Goal: Transaction & Acquisition: Subscribe to service/newsletter

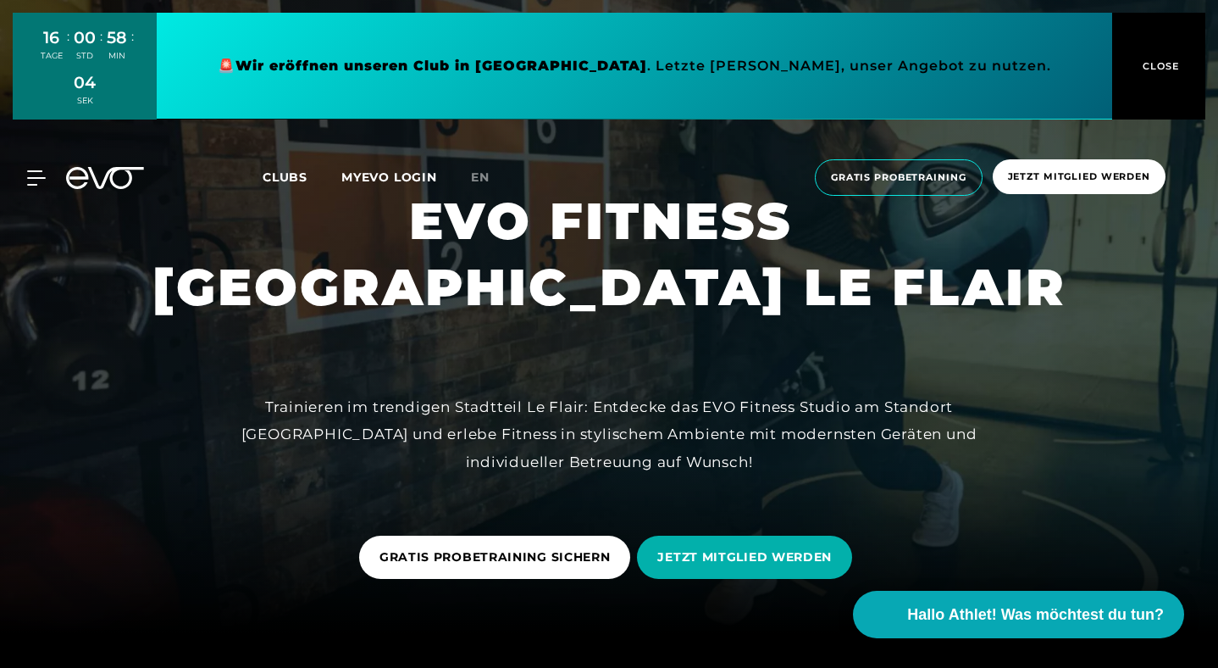
scroll to position [36, 0]
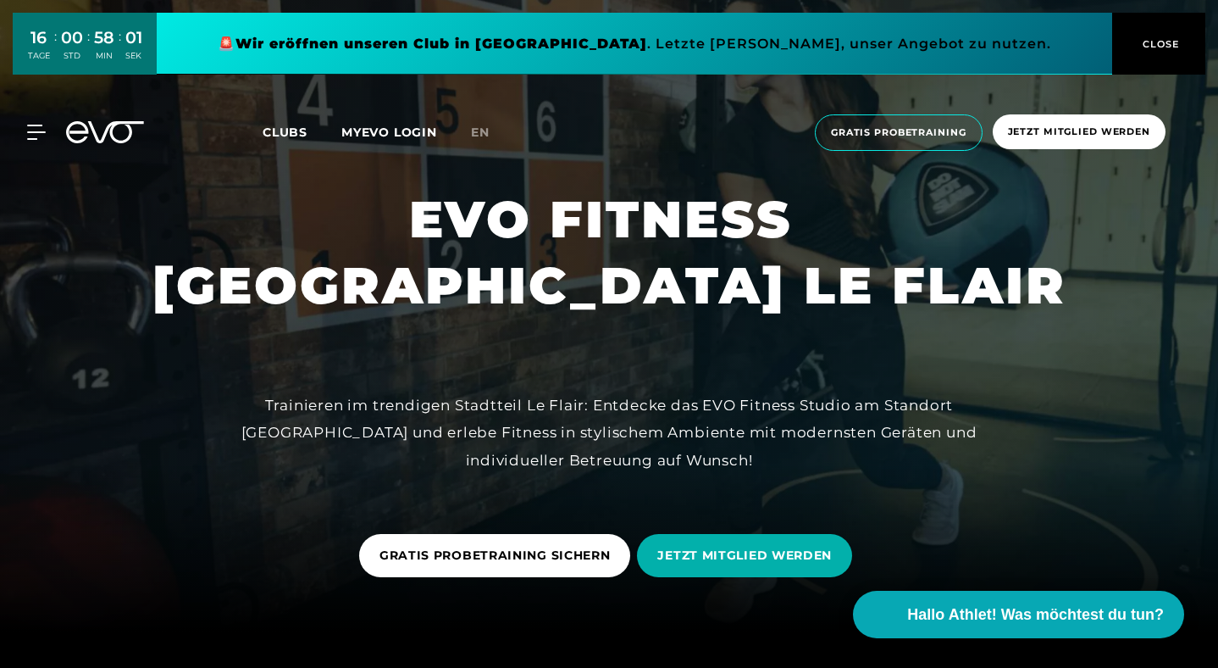
click at [1156, 48] on span "CLOSE" at bounding box center [1160, 43] width 42 height 15
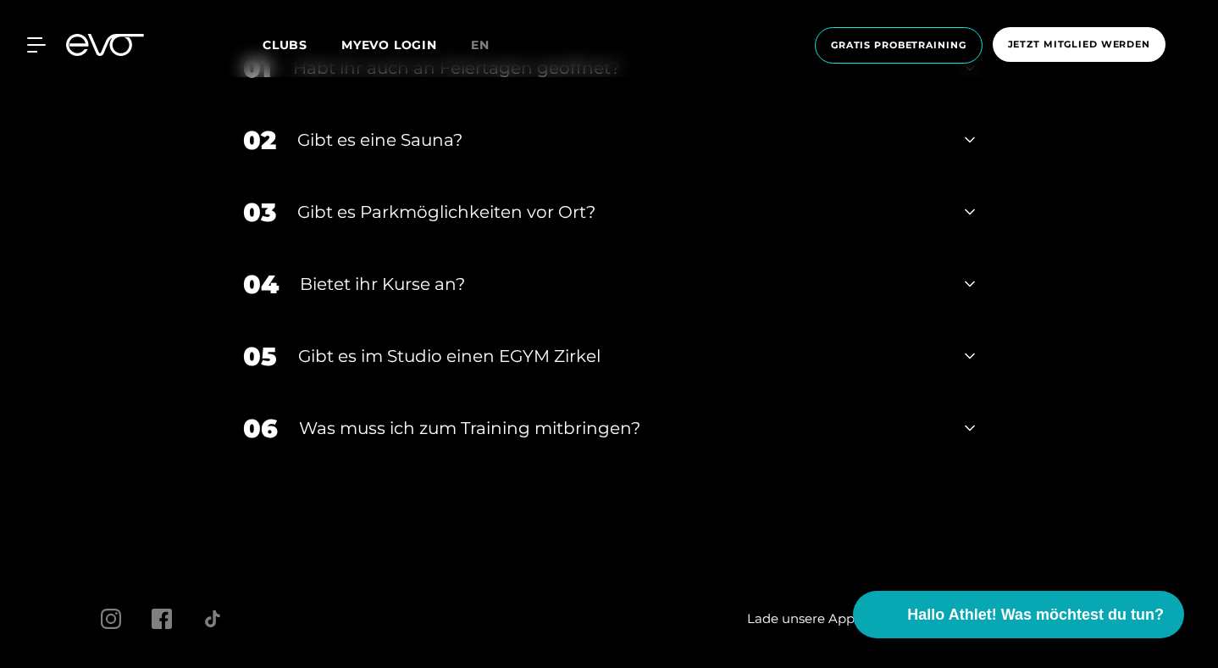
scroll to position [5268, 0]
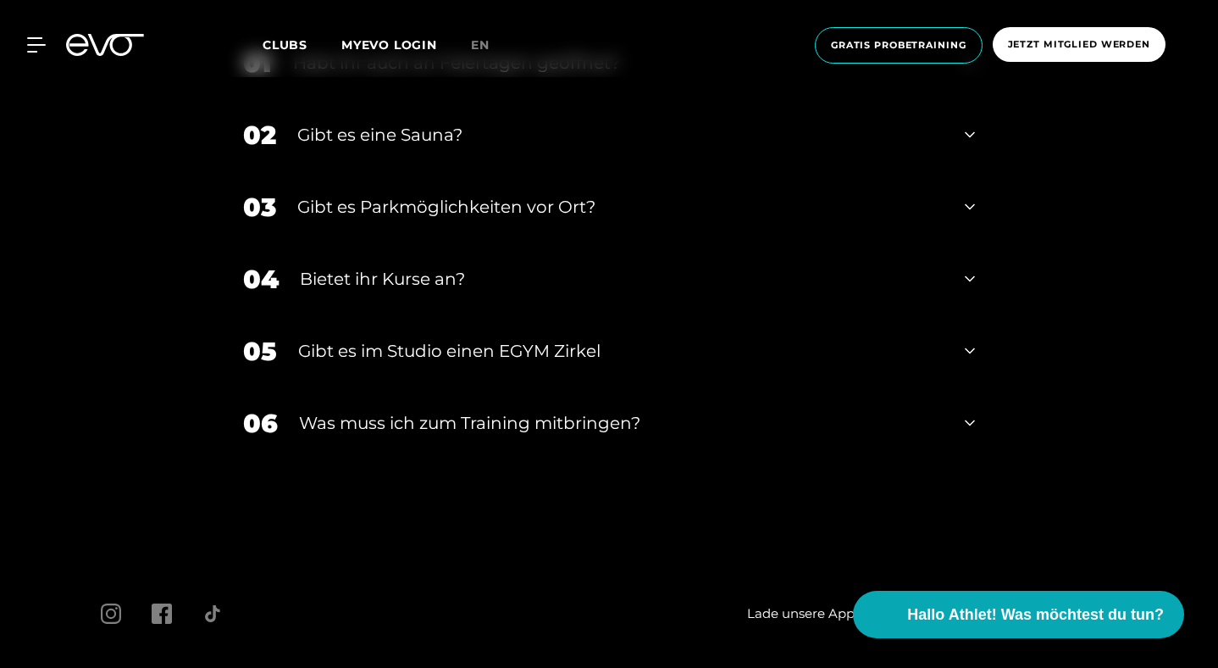
click at [975, 145] on icon at bounding box center [970, 135] width 10 height 20
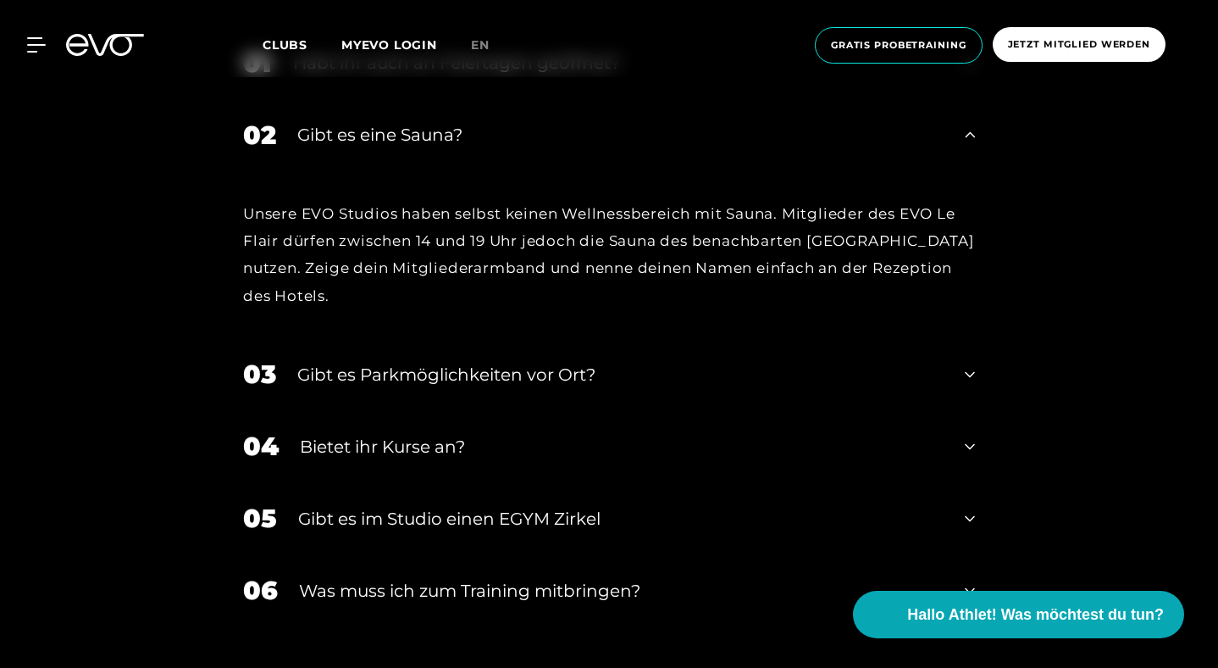
click at [975, 145] on icon at bounding box center [970, 135] width 10 height 20
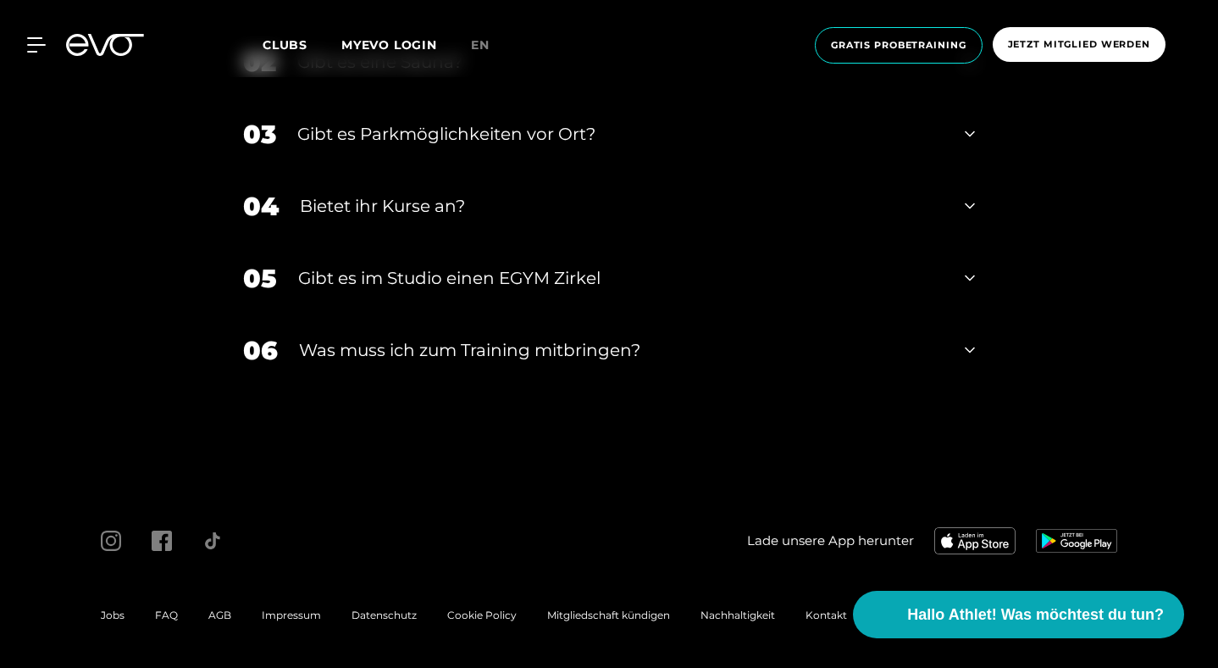
scroll to position [5457, 0]
click at [975, 360] on icon at bounding box center [970, 350] width 10 height 20
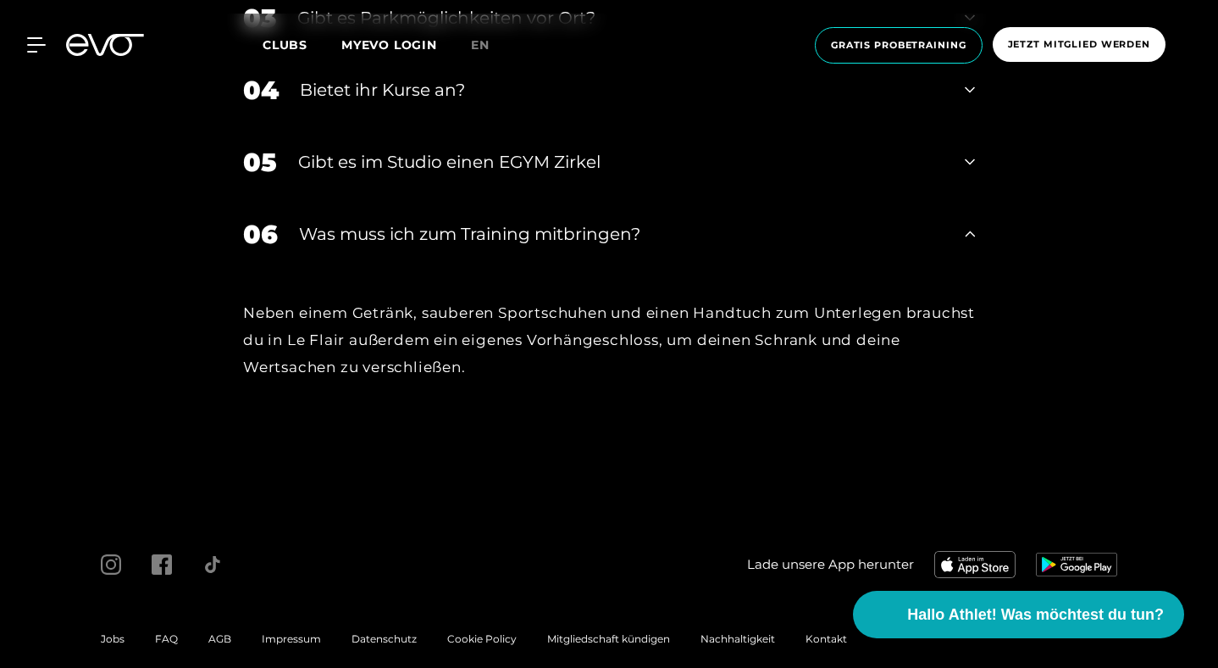
click at [975, 244] on icon at bounding box center [970, 234] width 10 height 20
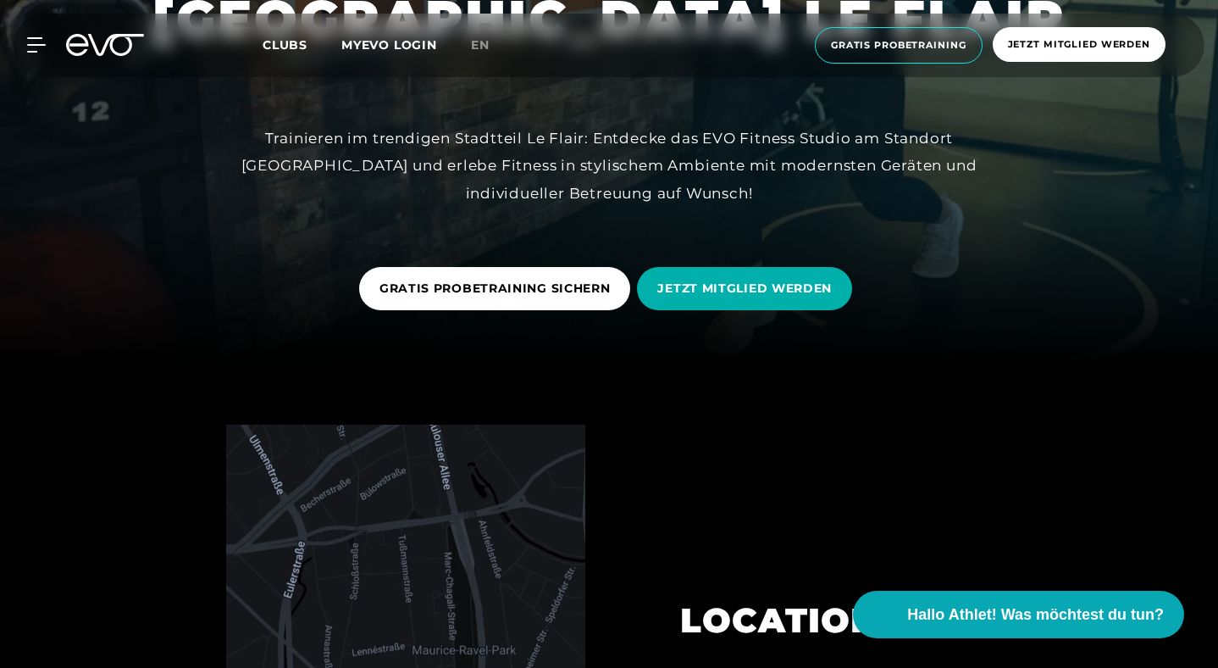
scroll to position [0, 0]
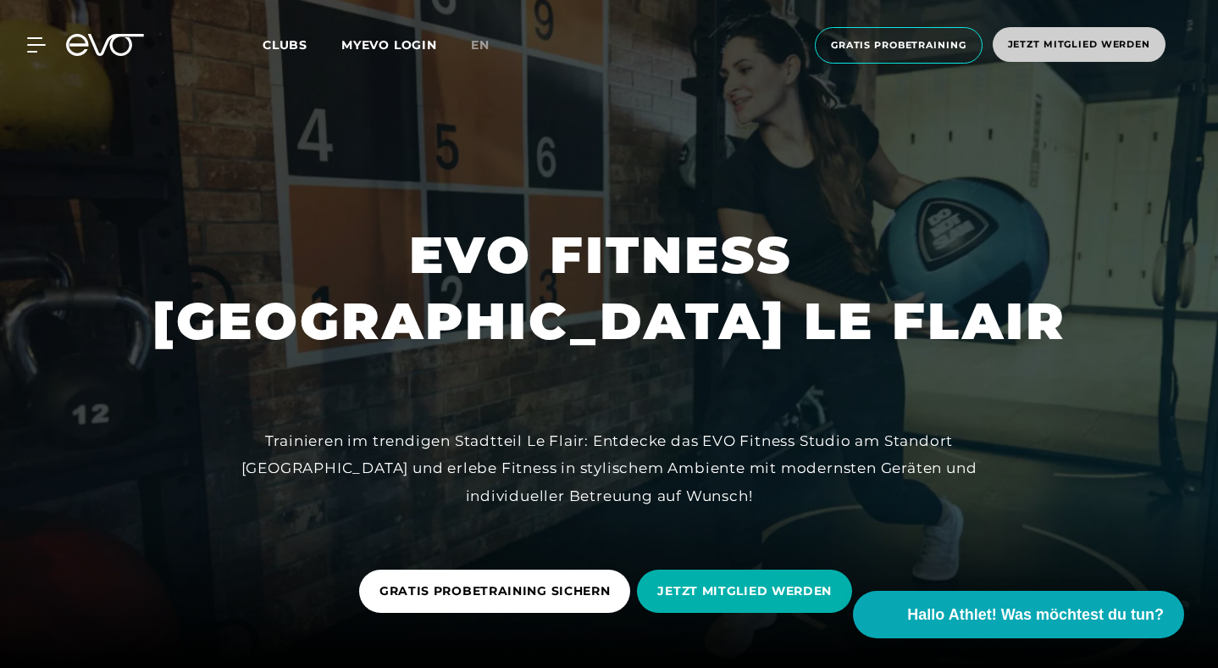
click at [1066, 40] on span "Jetzt Mitglied werden" at bounding box center [1079, 44] width 142 height 14
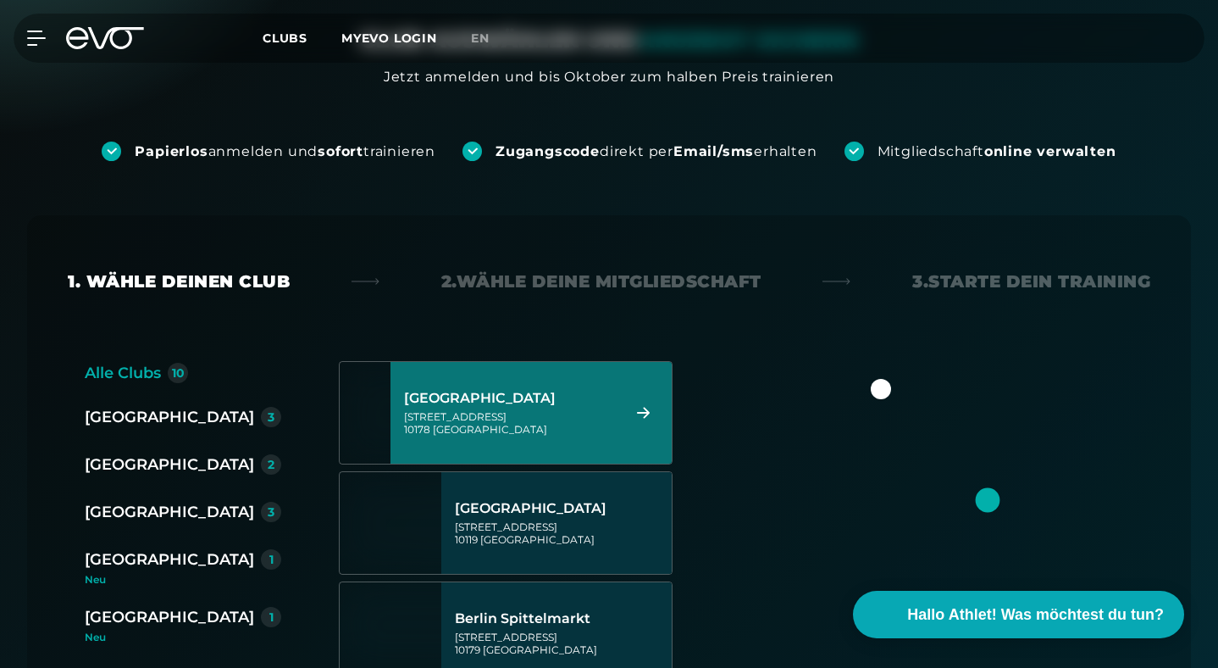
scroll to position [236, 0]
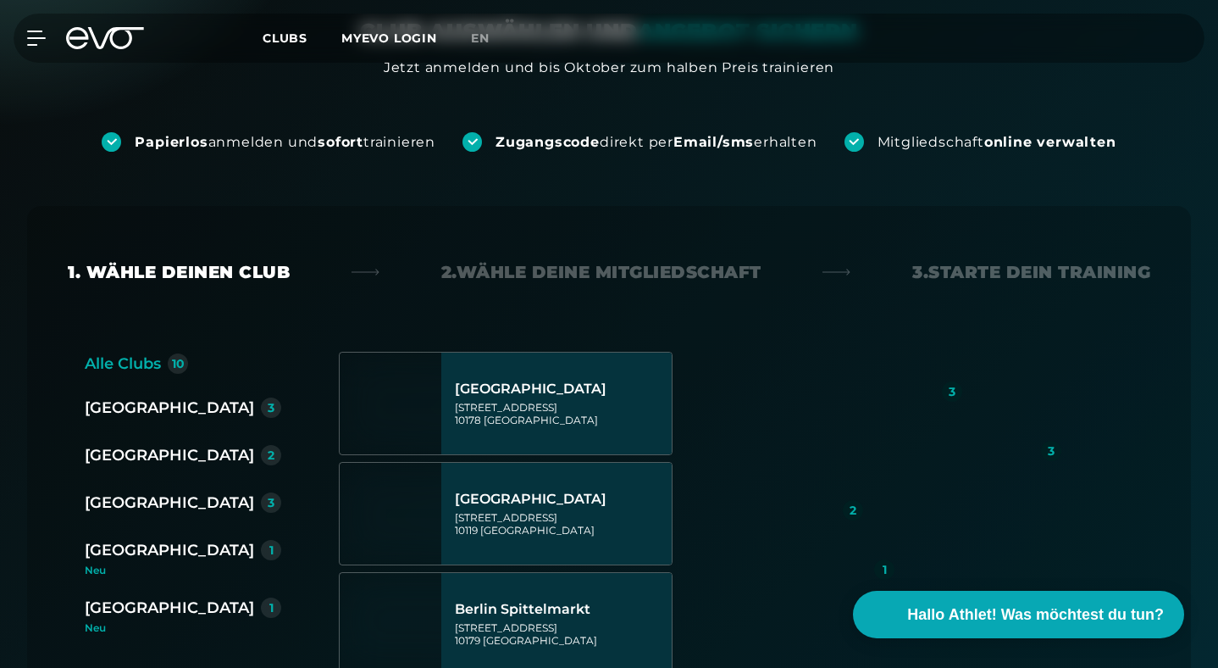
click at [113, 443] on div "[GEOGRAPHIC_DATA]" at bounding box center [169, 455] width 169 height 24
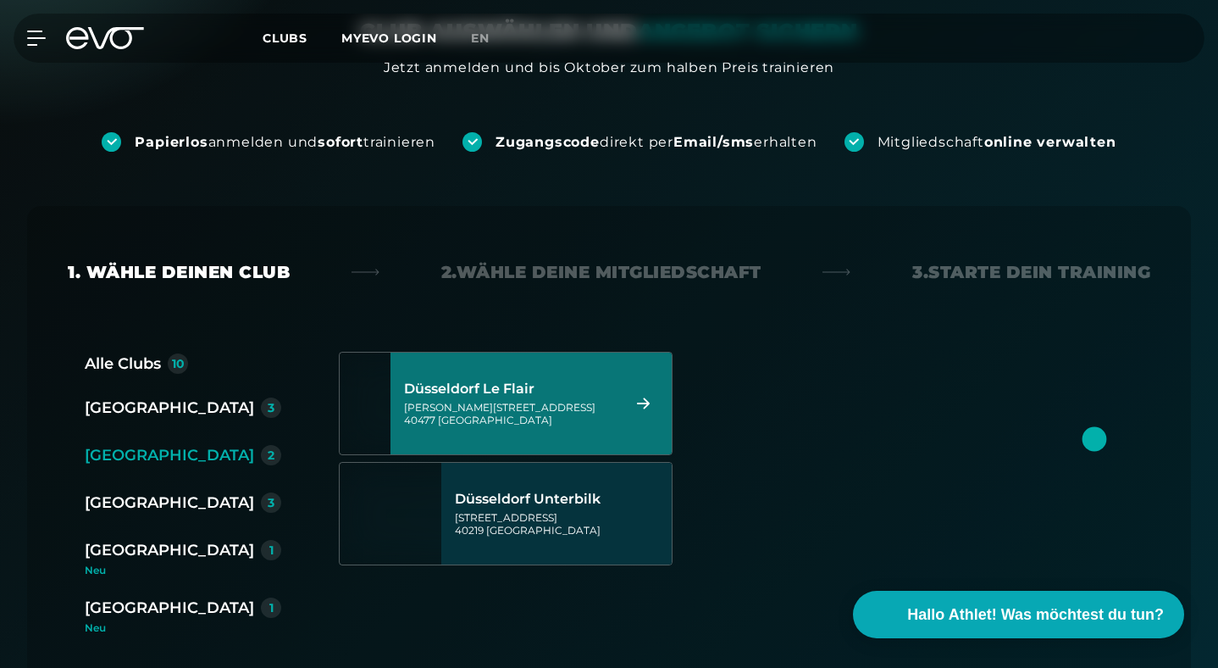
click at [541, 401] on div "[PERSON_NAME][STREET_ADDRESS]" at bounding box center [510, 413] width 212 height 25
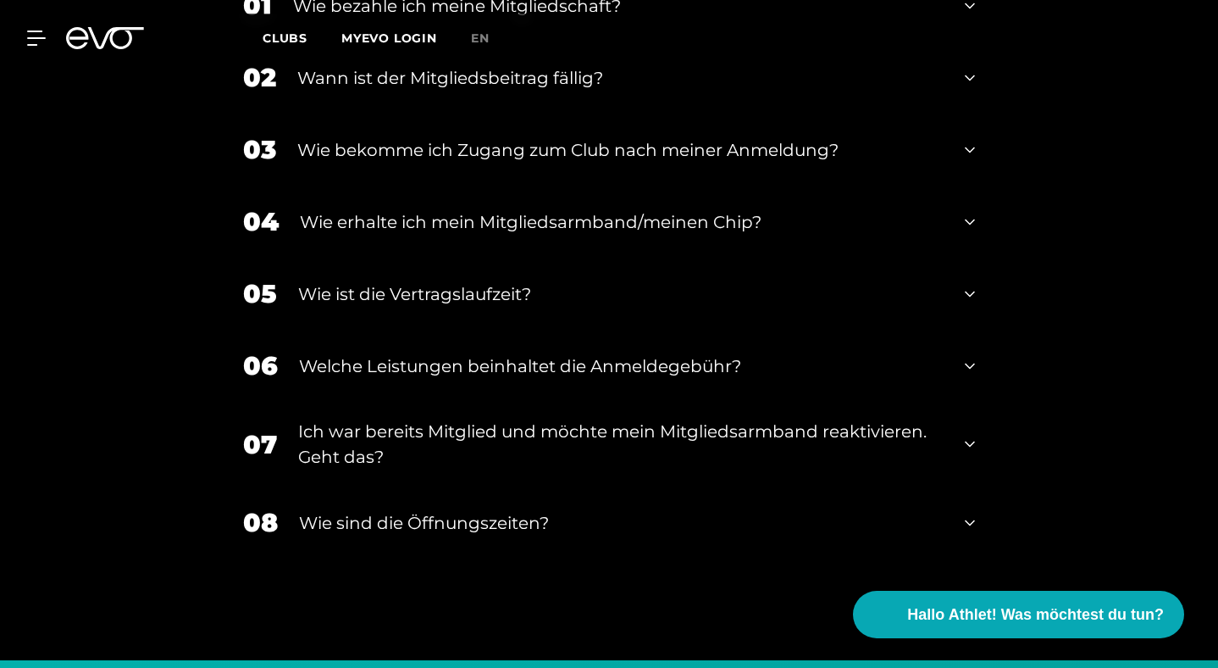
scroll to position [2863, 0]
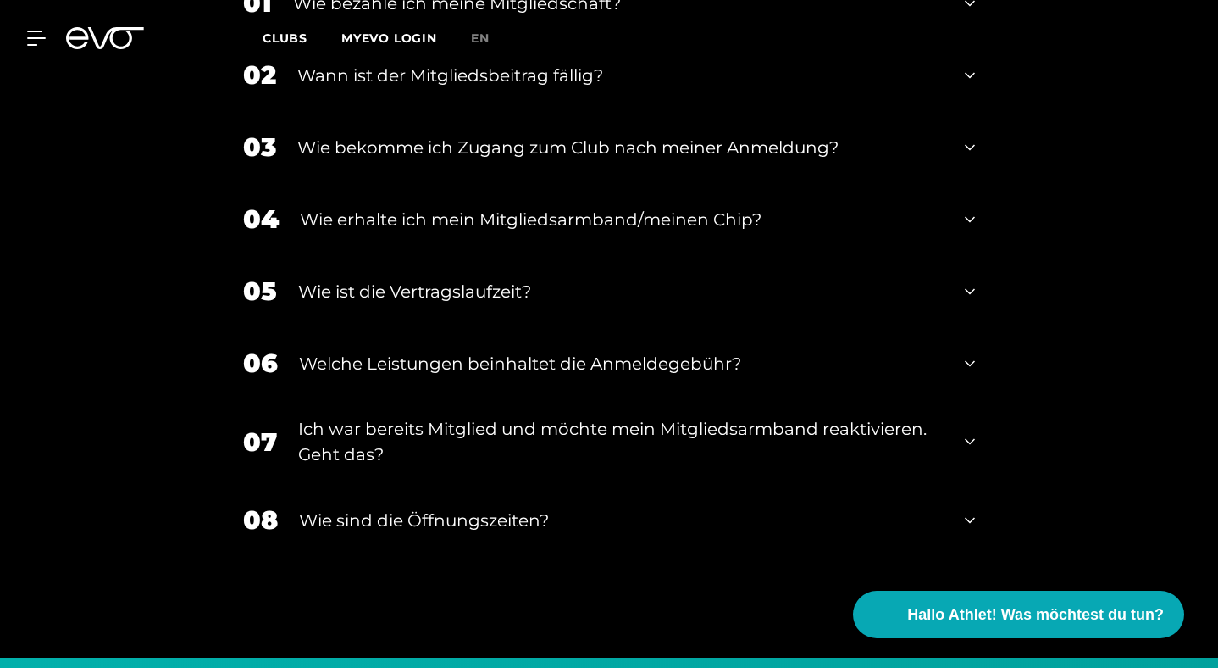
click at [992, 327] on div "05 Wie ist die Vertragslaufzeit?" at bounding box center [609, 291] width 766 height 72
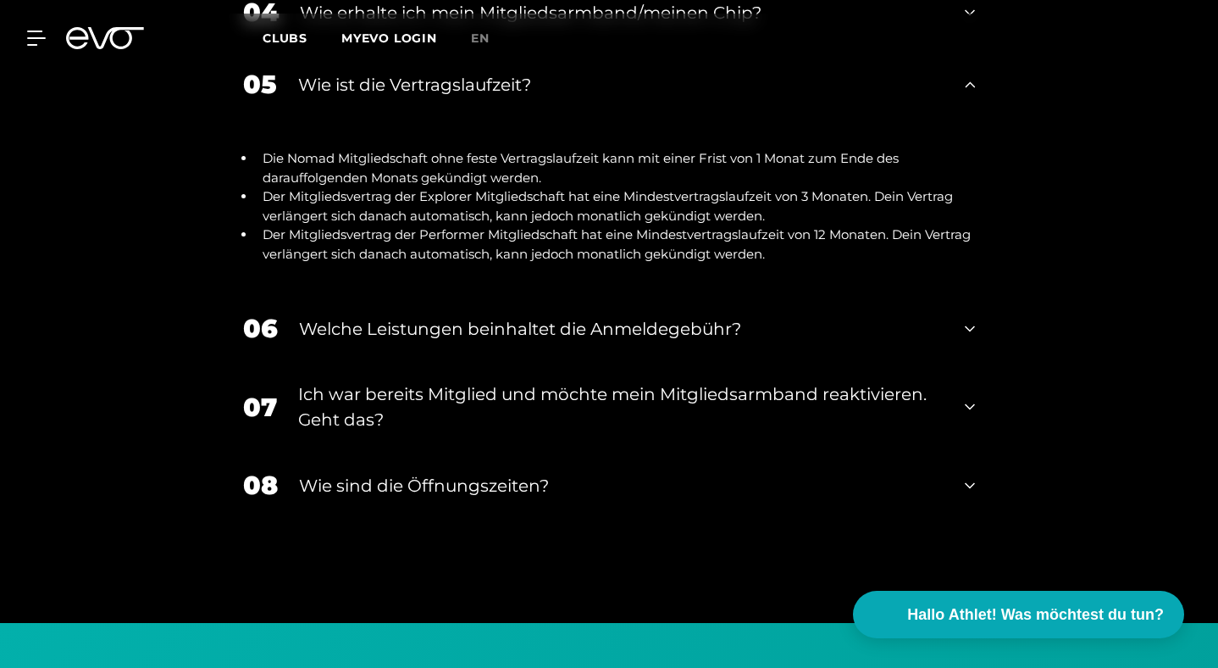
scroll to position [3073, 0]
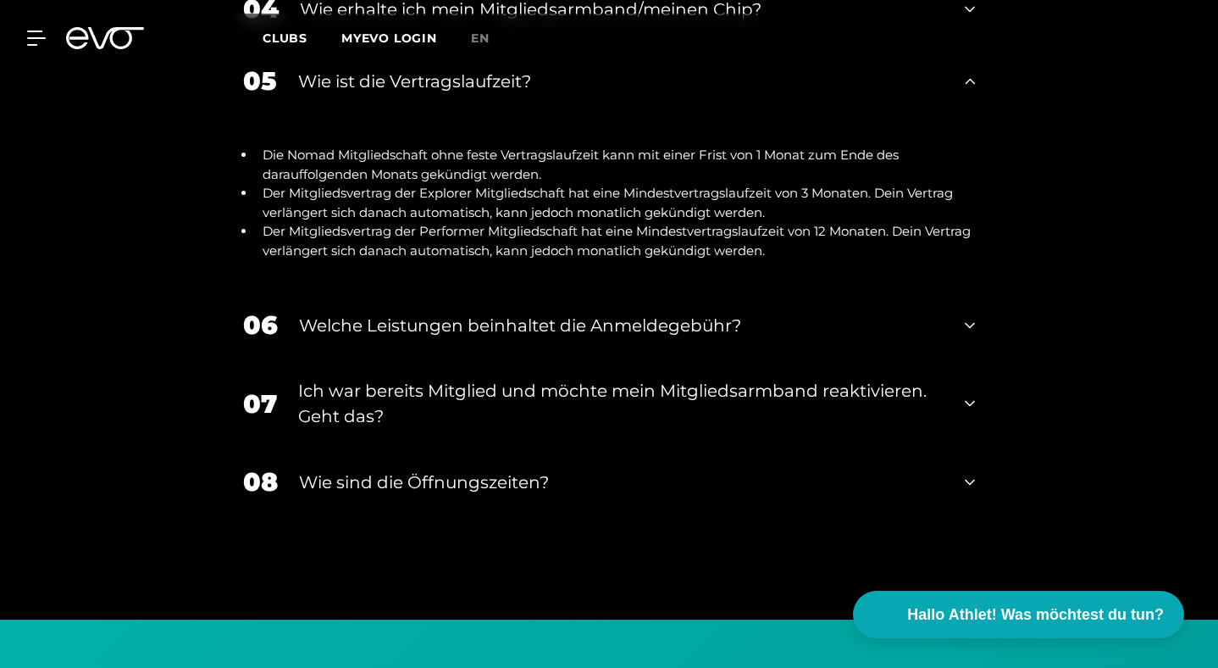
click at [975, 328] on icon at bounding box center [970, 325] width 10 height 6
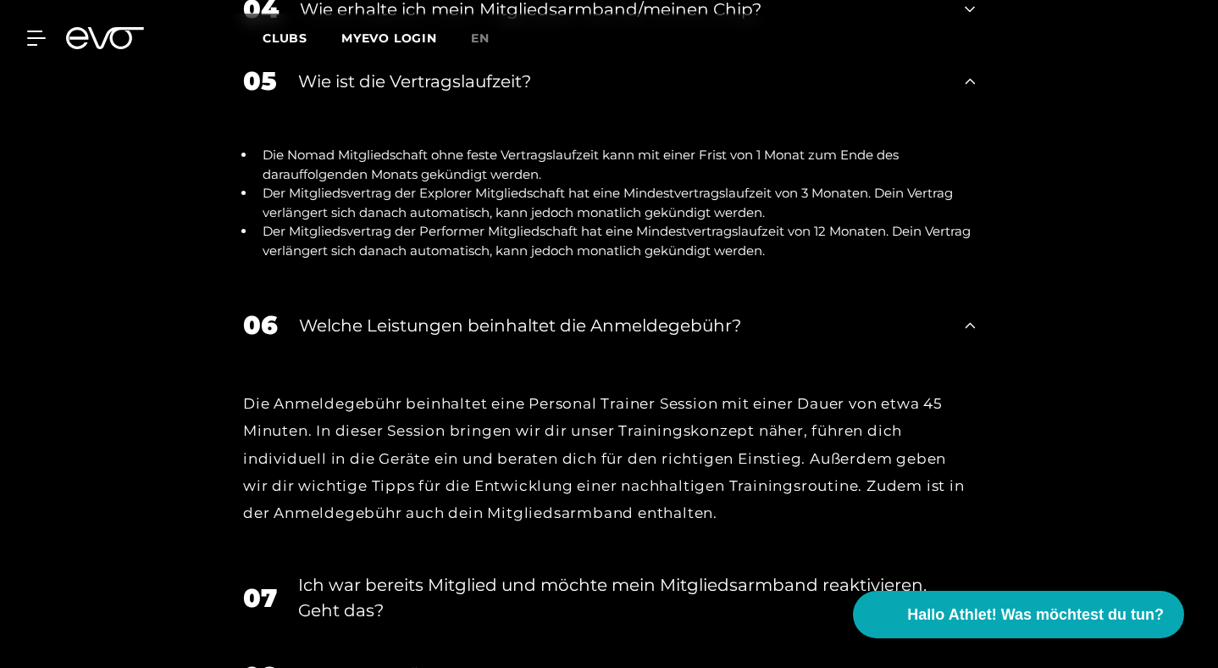
click at [975, 335] on icon at bounding box center [970, 325] width 10 height 20
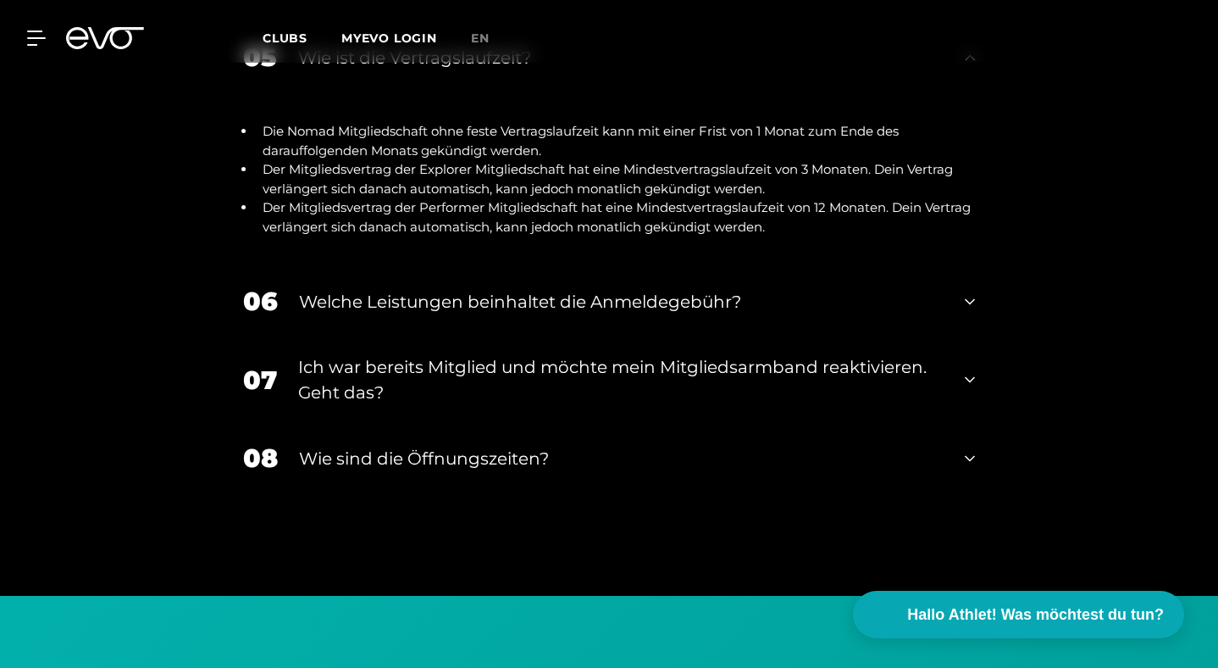
scroll to position [3098, 0]
